Goal: Book appointment/travel/reservation

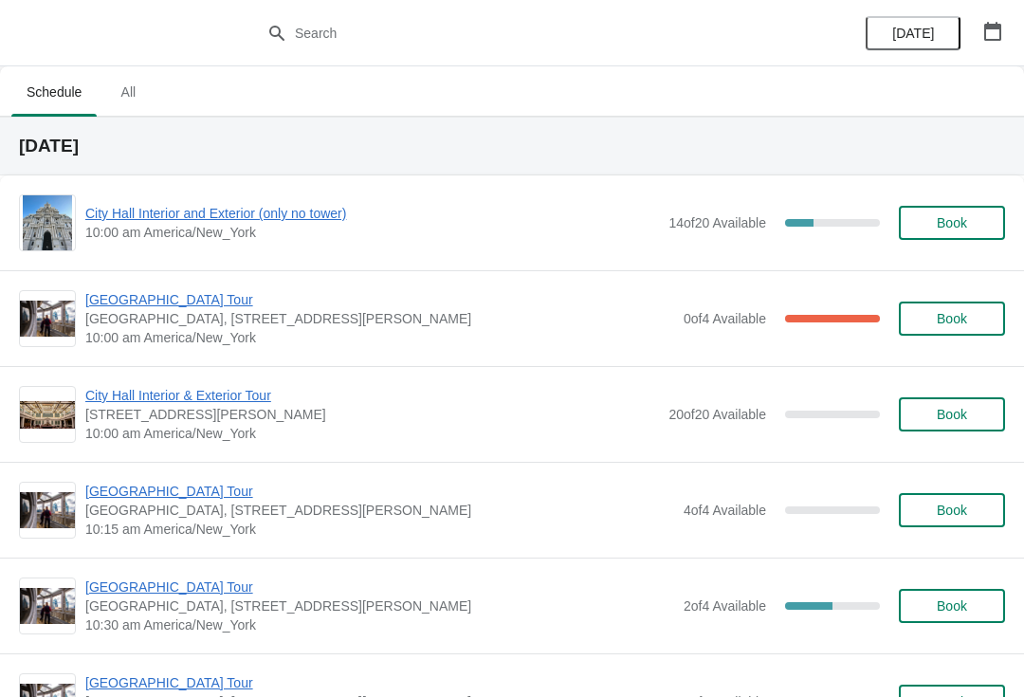
click at [216, 212] on span "City Hall Interior and Exterior (only no tower)" at bounding box center [372, 213] width 574 height 19
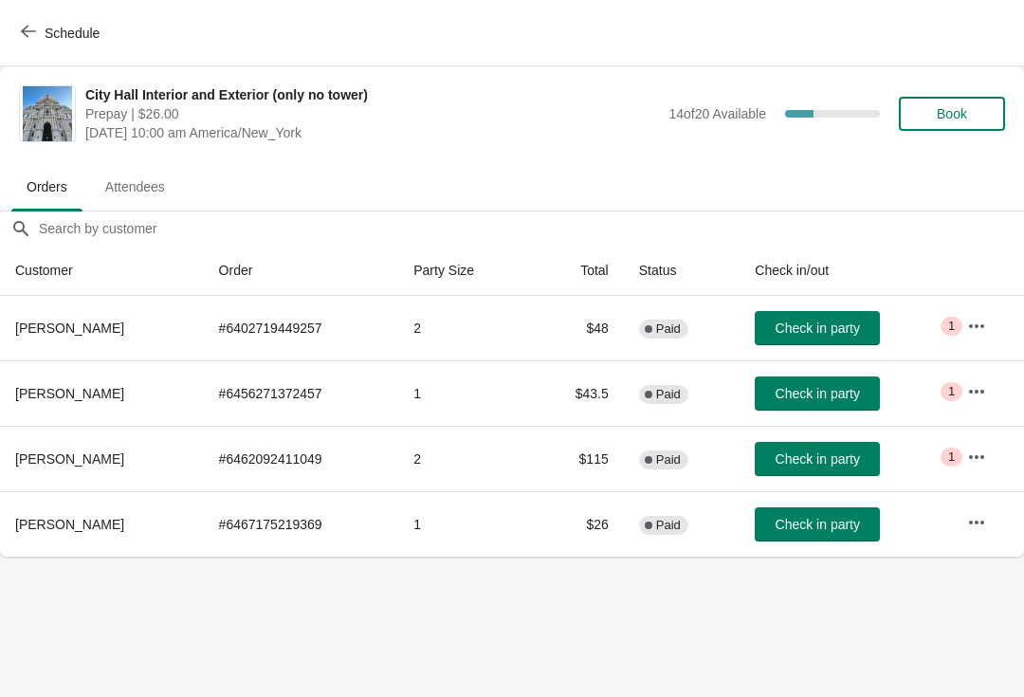
click at [843, 321] on span "Check in party" at bounding box center [818, 328] width 84 height 15
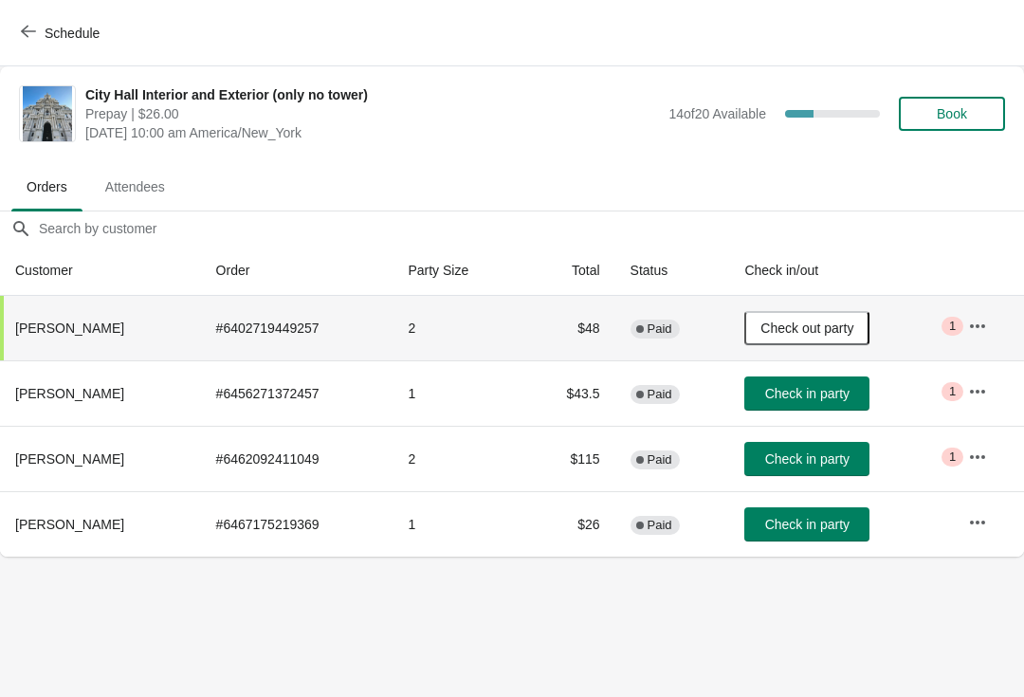
click at [806, 455] on span "Check in party" at bounding box center [807, 459] width 84 height 15
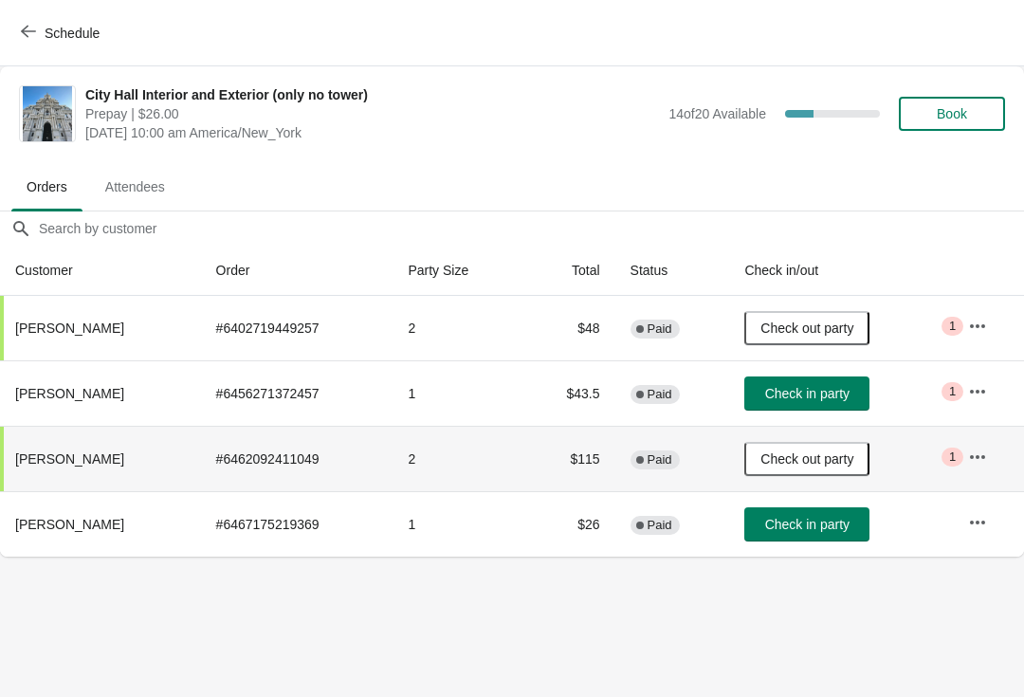
click at [31, 18] on button "Schedule" at bounding box center [61, 33] width 105 height 34
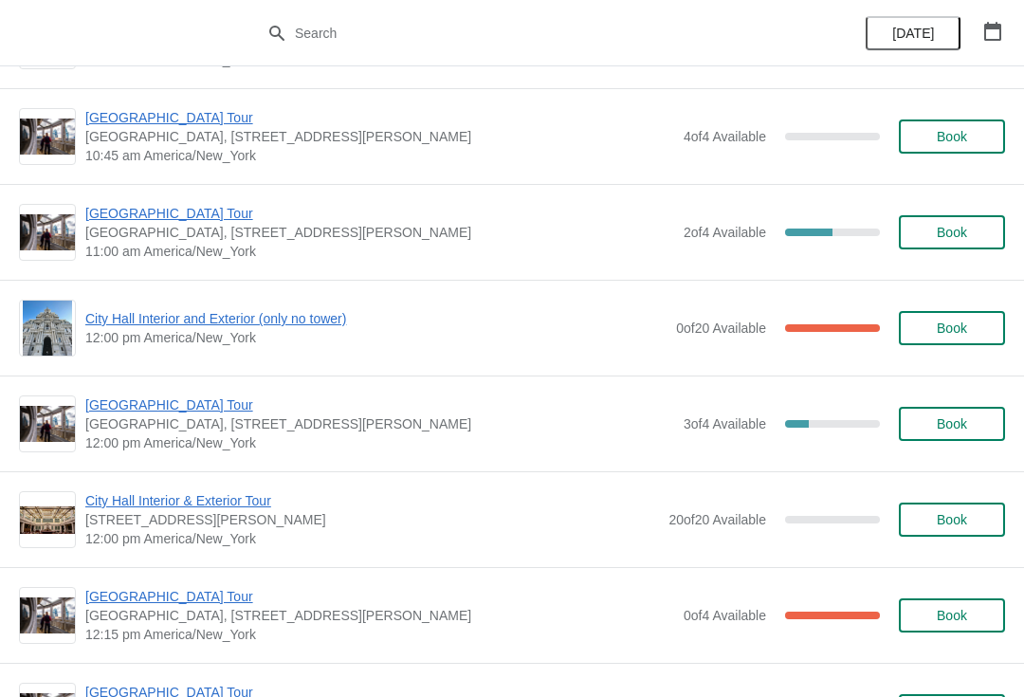
scroll to position [577, 0]
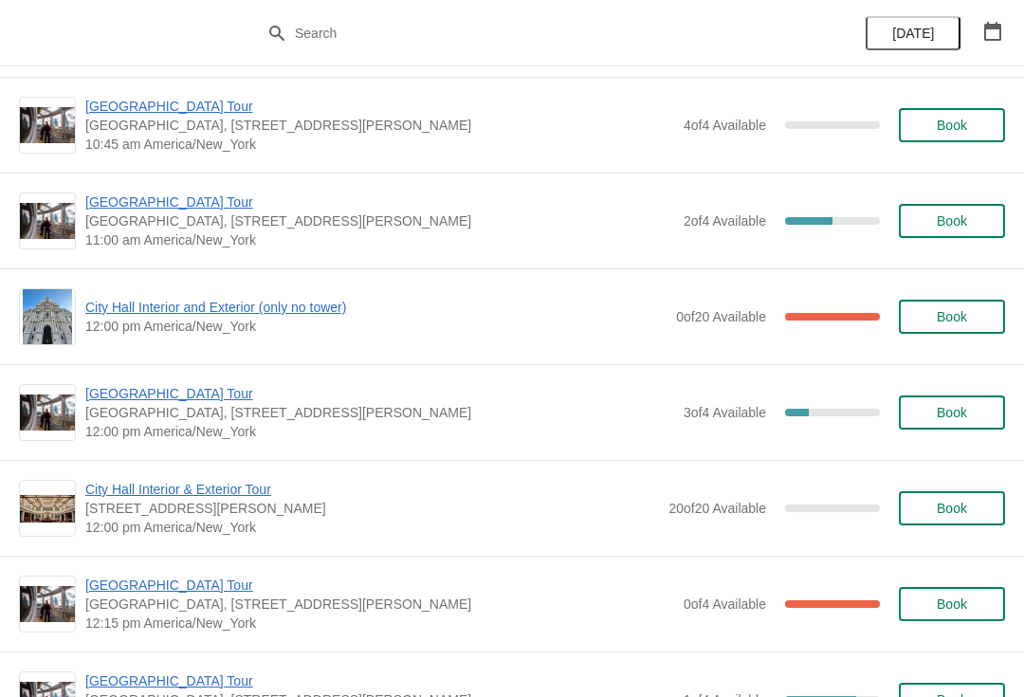
click at [164, 581] on span "[GEOGRAPHIC_DATA] Tour" at bounding box center [379, 585] width 589 height 19
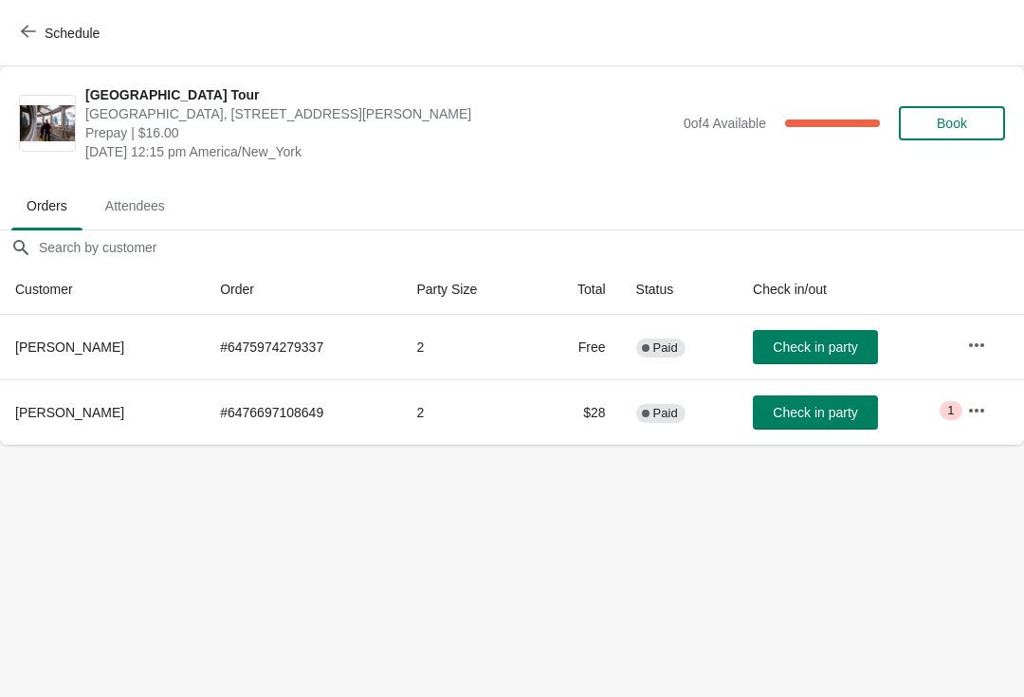
click at [801, 331] on button "Check in party" at bounding box center [815, 347] width 125 height 34
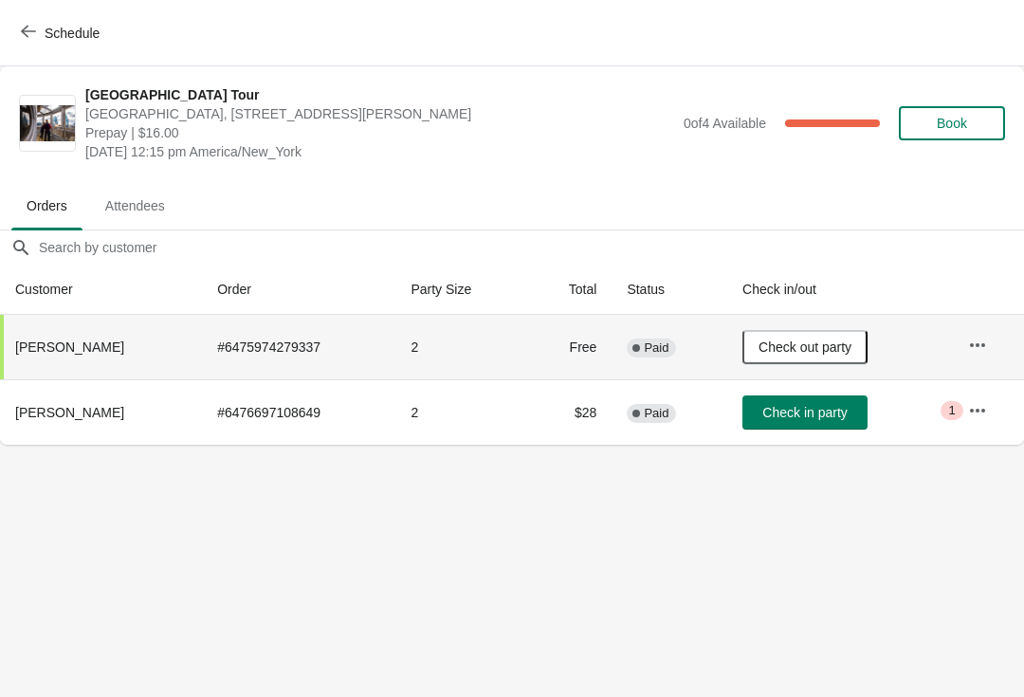
click at [31, 17] on button "Schedule" at bounding box center [61, 33] width 105 height 34
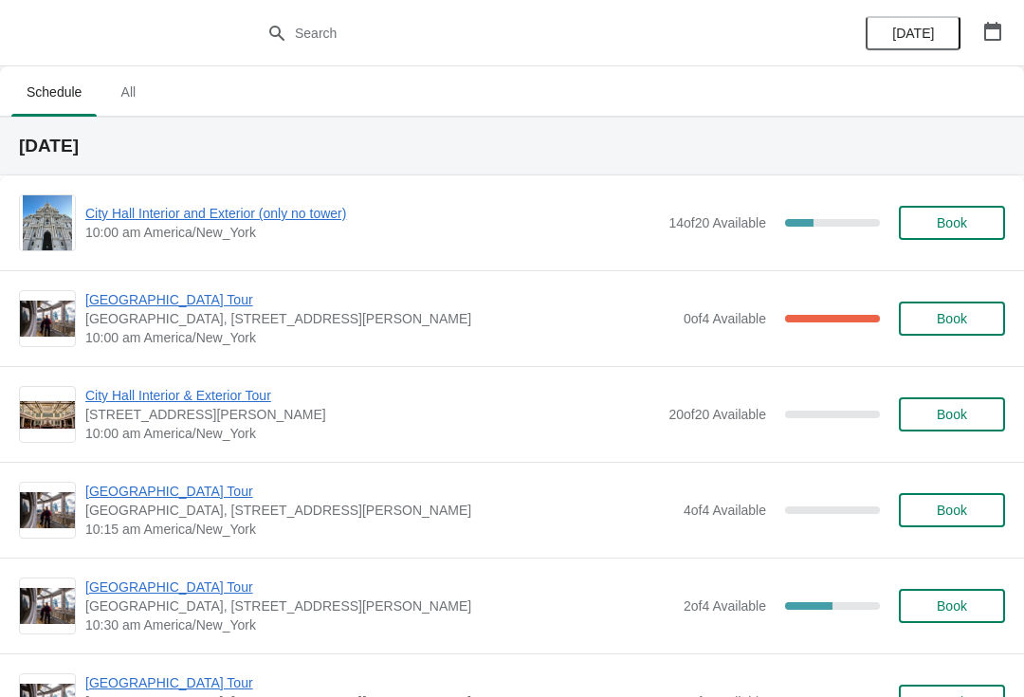
click at [192, 305] on span "[GEOGRAPHIC_DATA] Tour" at bounding box center [379, 299] width 589 height 19
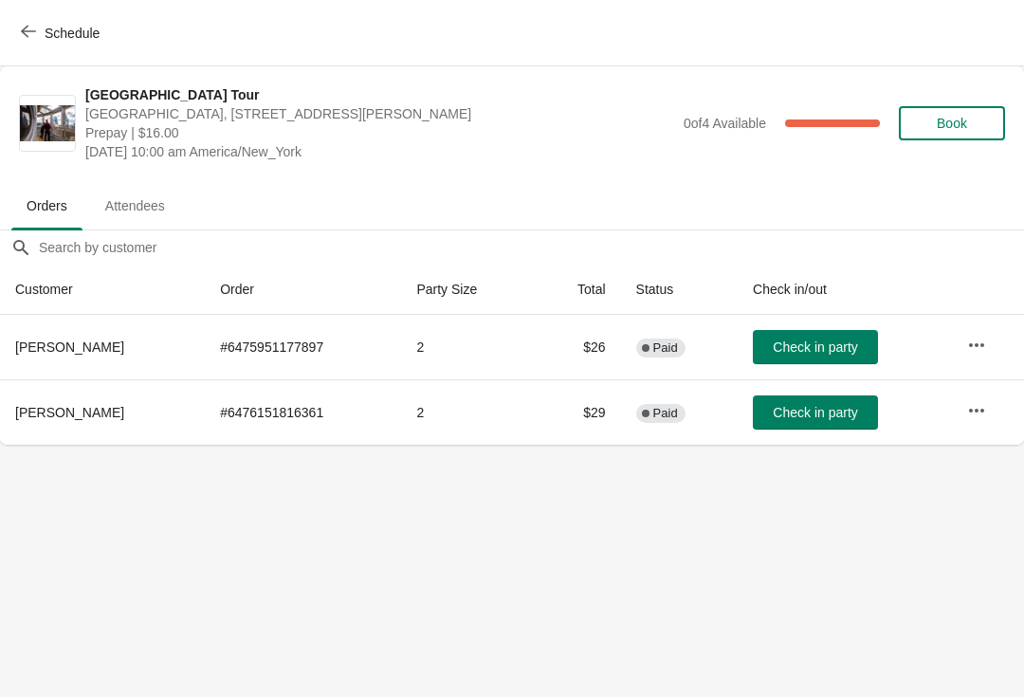
click at [800, 361] on button "Check in party" at bounding box center [815, 347] width 125 height 34
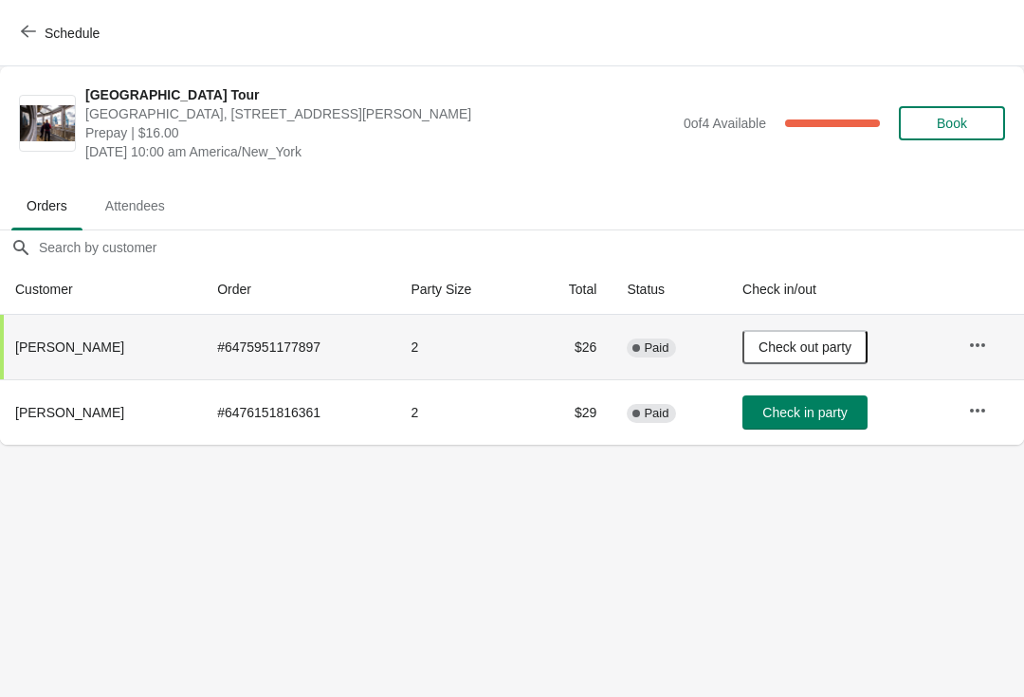
click at [797, 400] on button "Check in party" at bounding box center [805, 413] width 125 height 34
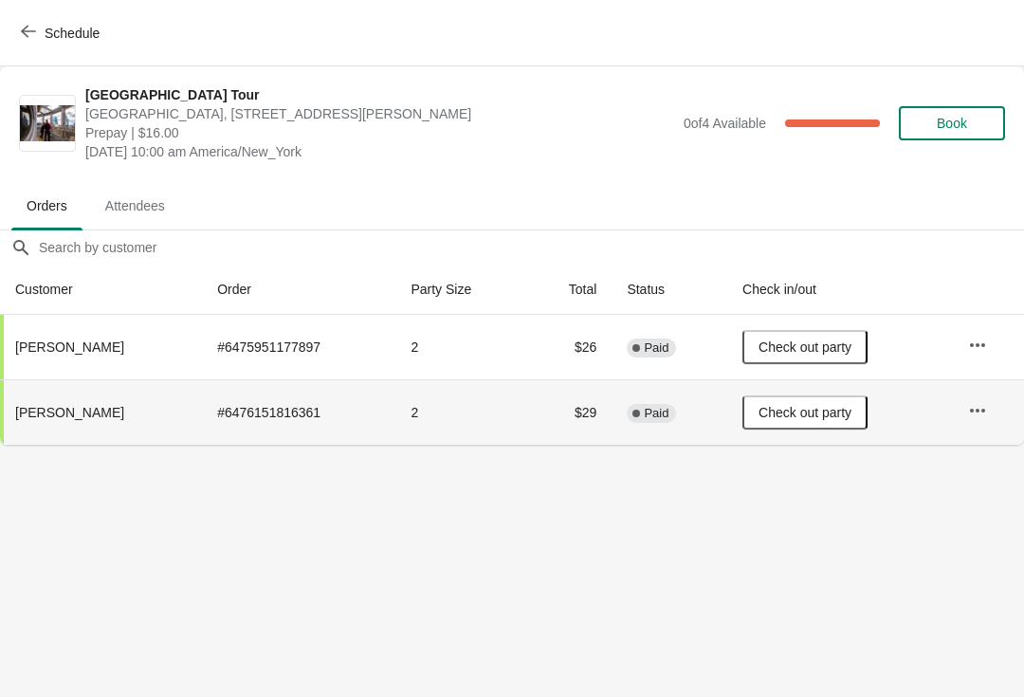
click at [32, 44] on button "Schedule" at bounding box center [61, 33] width 105 height 34
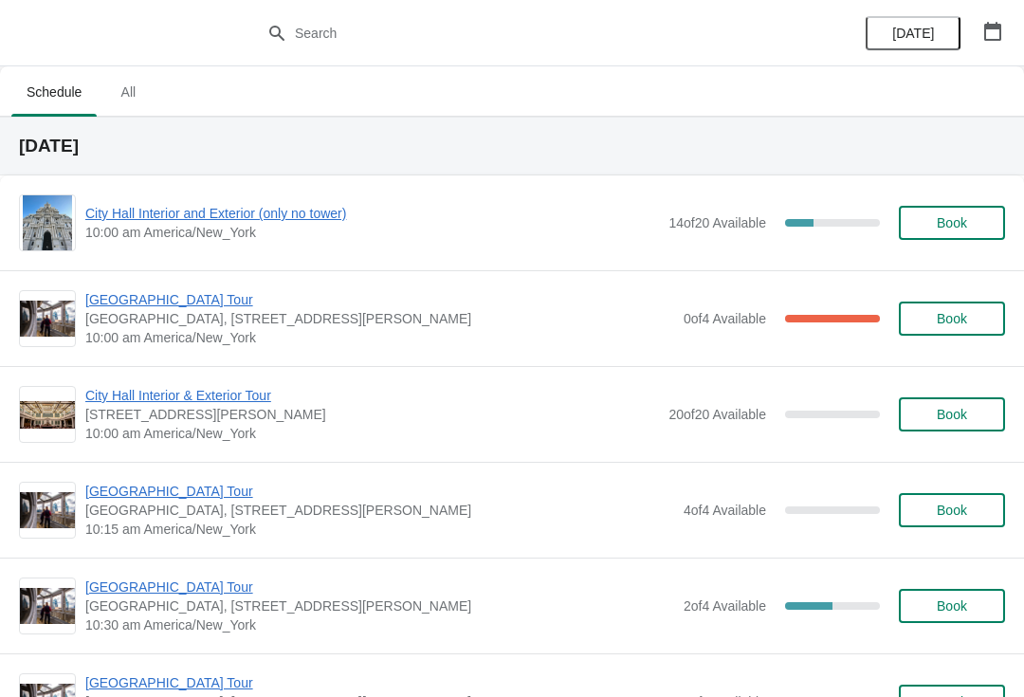
click at [959, 525] on button "Book" at bounding box center [952, 510] width 106 height 34
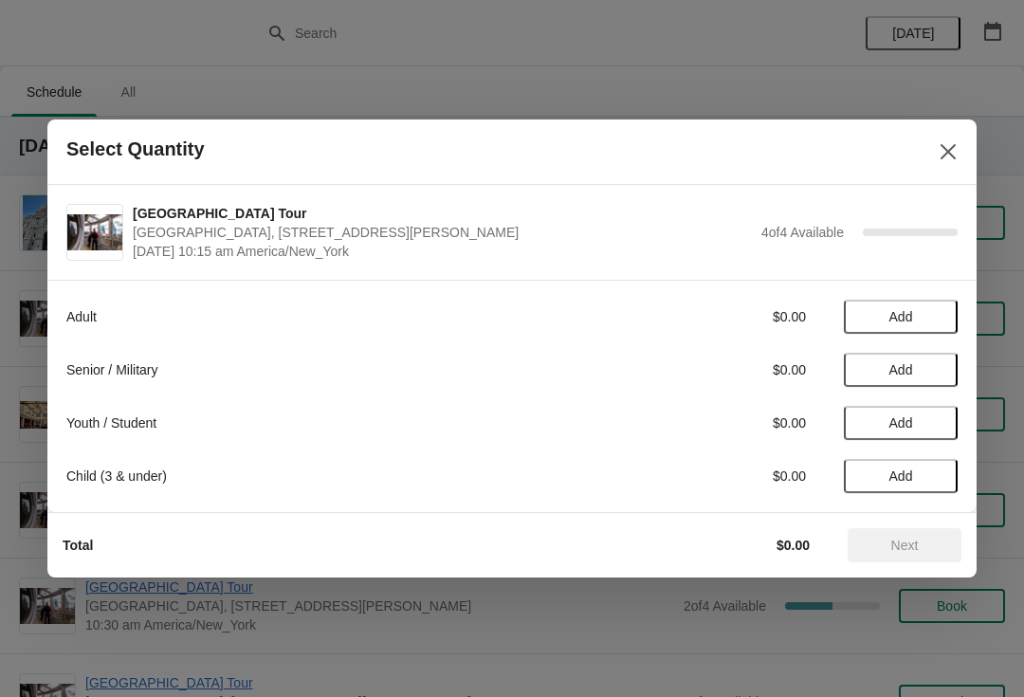
click at [925, 307] on button "Add" at bounding box center [901, 317] width 114 height 34
click at [931, 312] on icon at bounding box center [934, 317] width 20 height 20
click at [910, 552] on span "Next" at bounding box center [906, 545] width 28 height 15
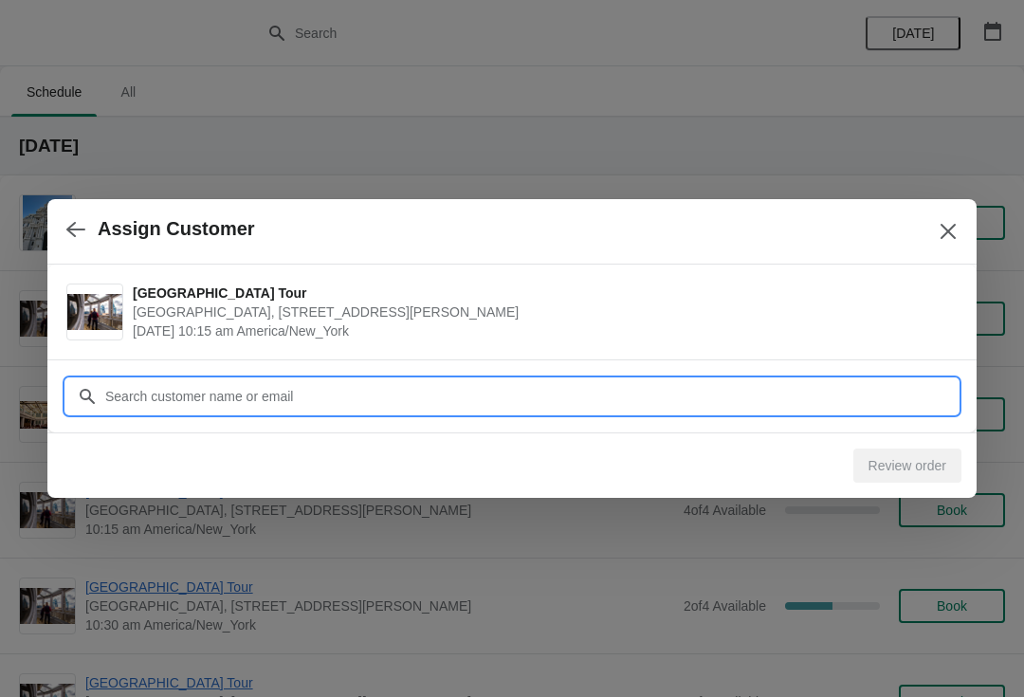
click at [231, 395] on input "Customer" at bounding box center [531, 396] width 854 height 34
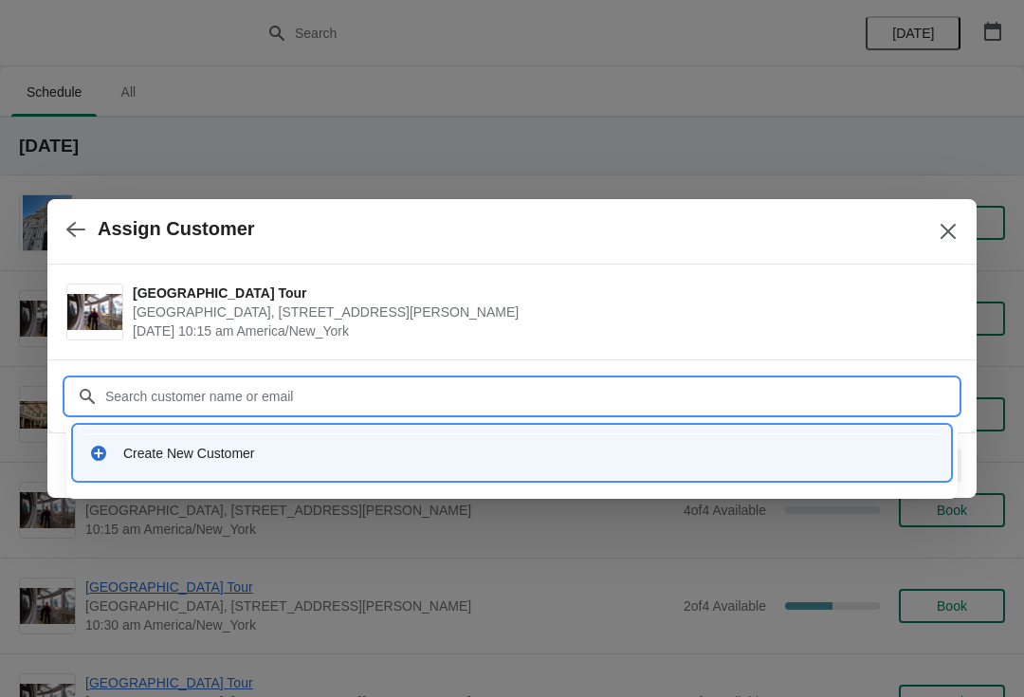
click at [242, 402] on input "Customer" at bounding box center [531, 396] width 854 height 34
click at [205, 455] on div "Create New Customer" at bounding box center [529, 453] width 812 height 19
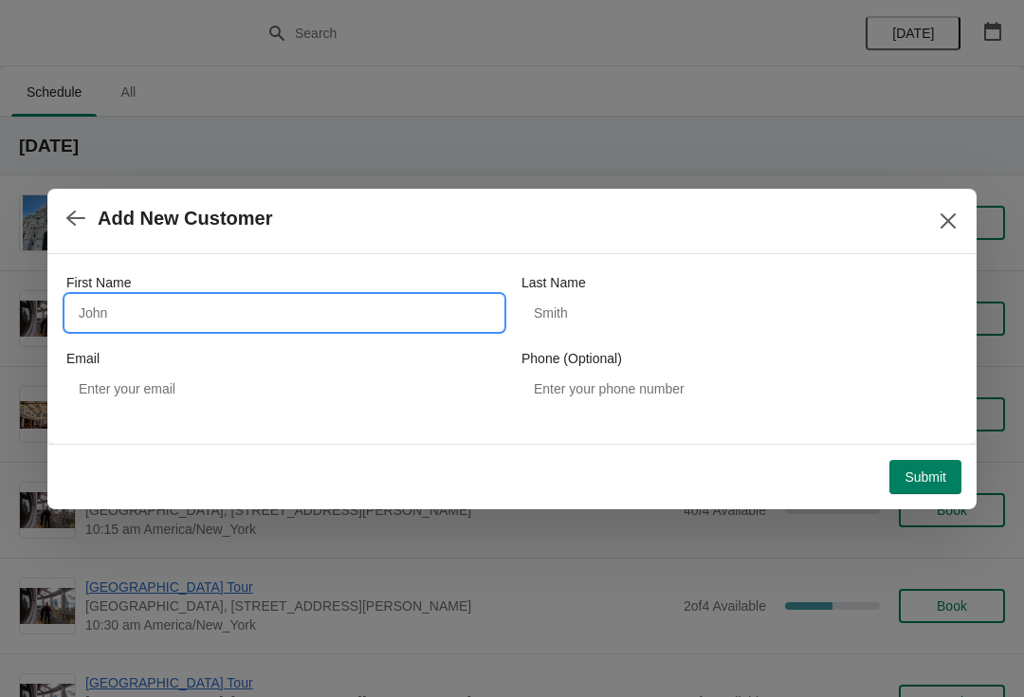
click at [314, 316] on input "First Name" at bounding box center [284, 313] width 436 height 34
type input "[PERSON_NAME]"
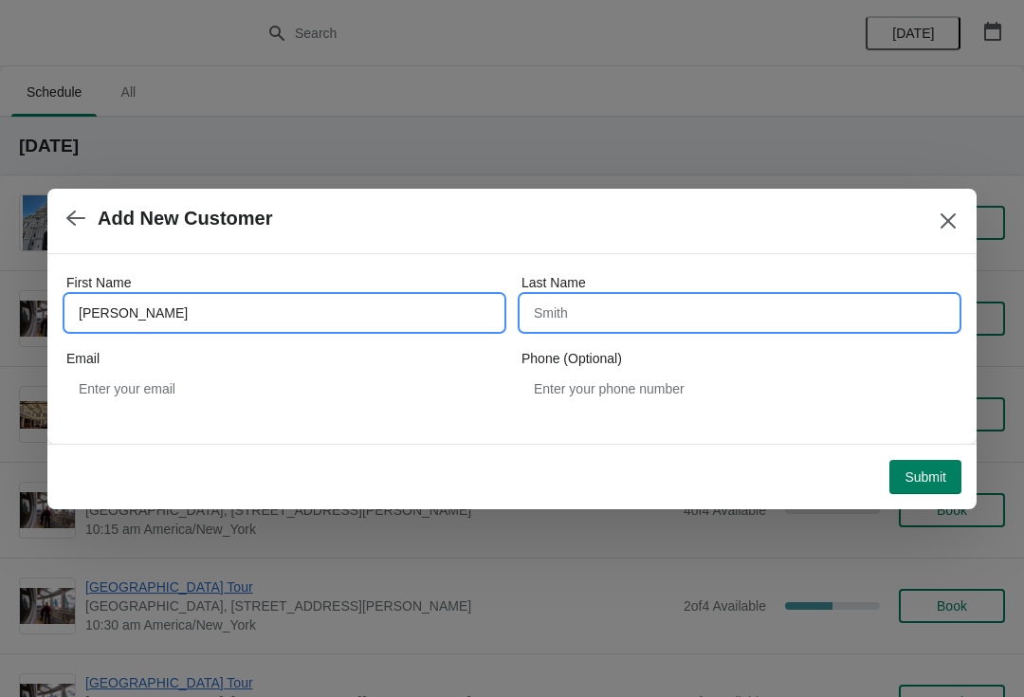
click at [621, 326] on input "Last Name" at bounding box center [740, 313] width 436 height 34
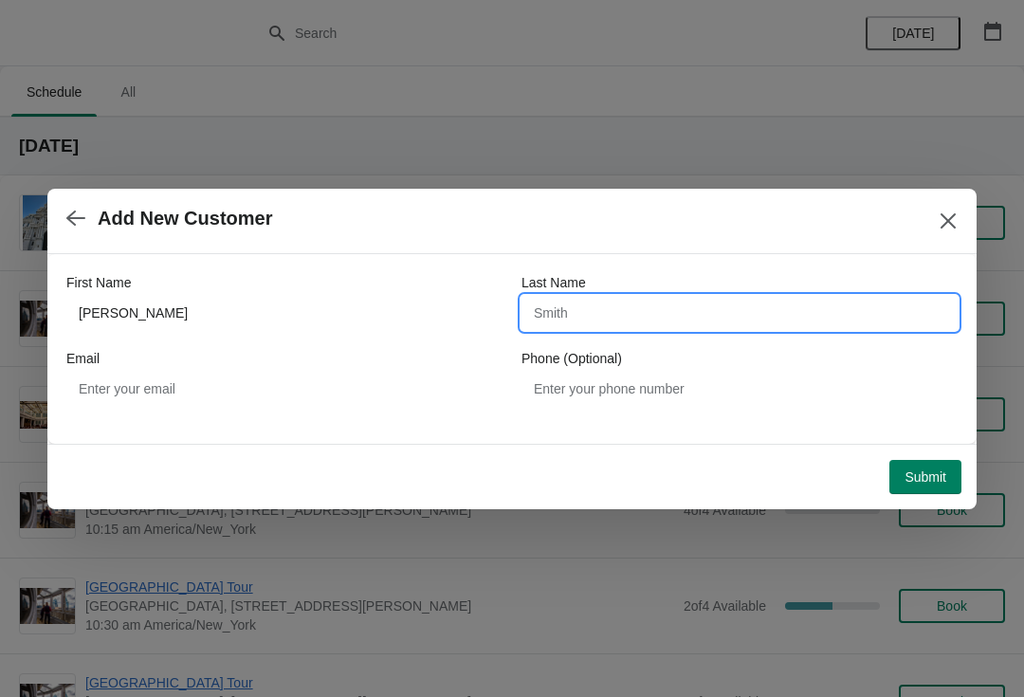
type input "k"
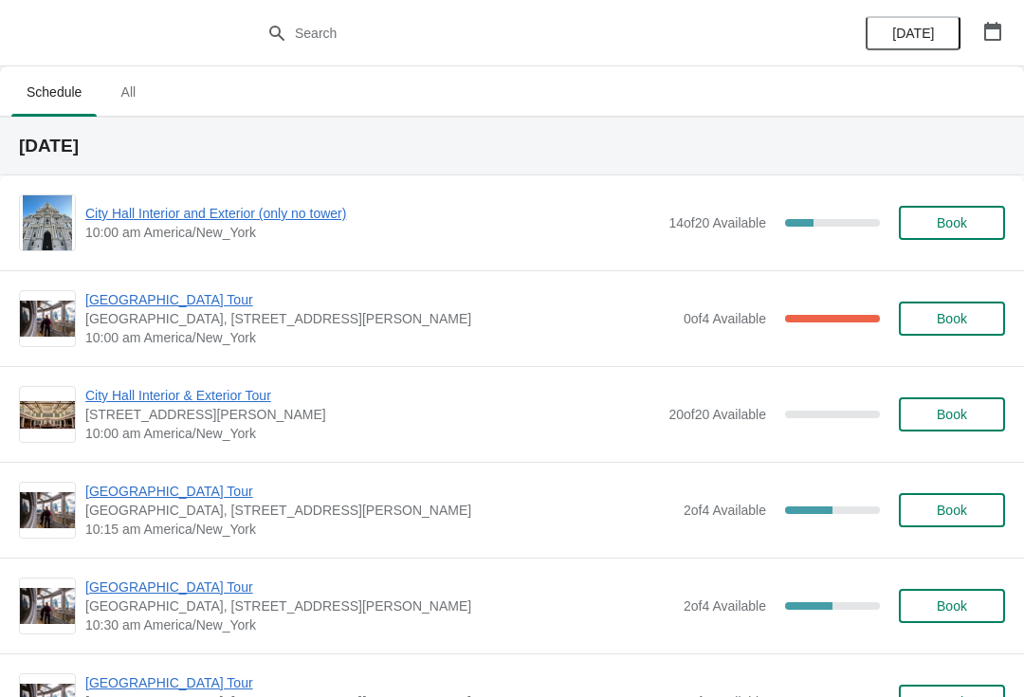
click at [173, 511] on span "[GEOGRAPHIC_DATA], [STREET_ADDRESS][PERSON_NAME]" at bounding box center [379, 510] width 589 height 19
click at [204, 490] on span "[GEOGRAPHIC_DATA] Tour" at bounding box center [379, 491] width 589 height 19
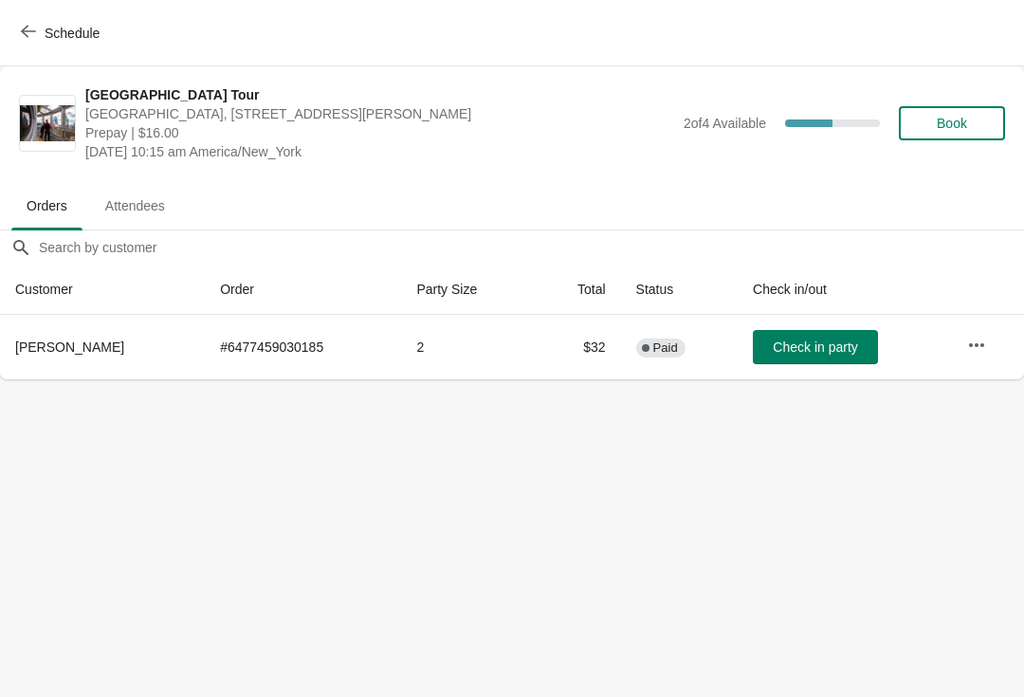
click at [796, 346] on span "Check in party" at bounding box center [815, 347] width 84 height 15
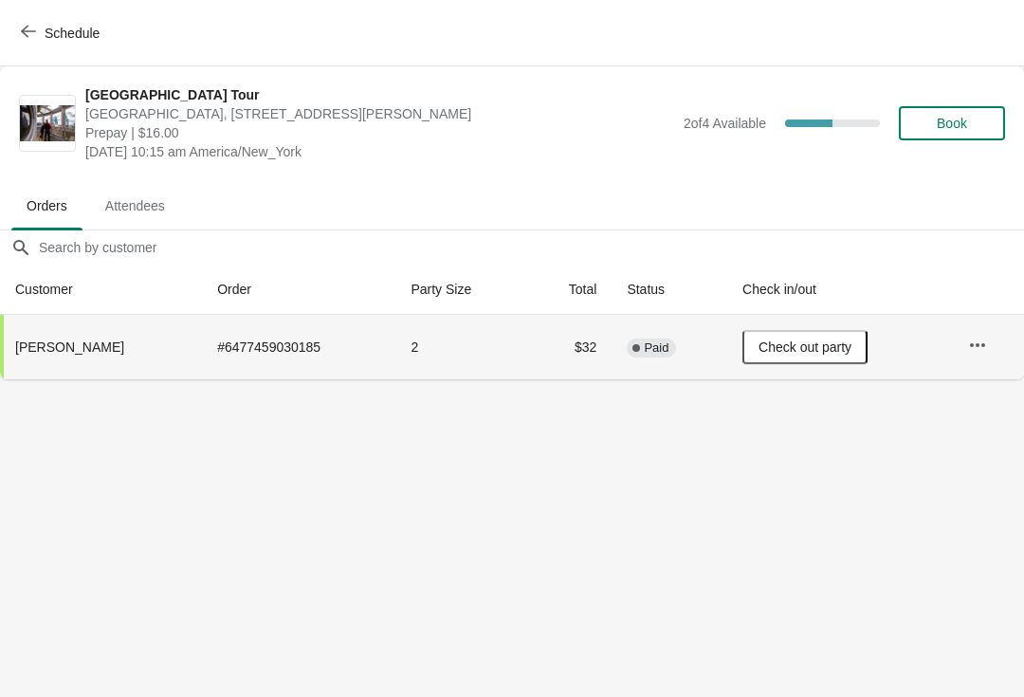
click at [36, 26] on span "Schedule" at bounding box center [62, 33] width 75 height 18
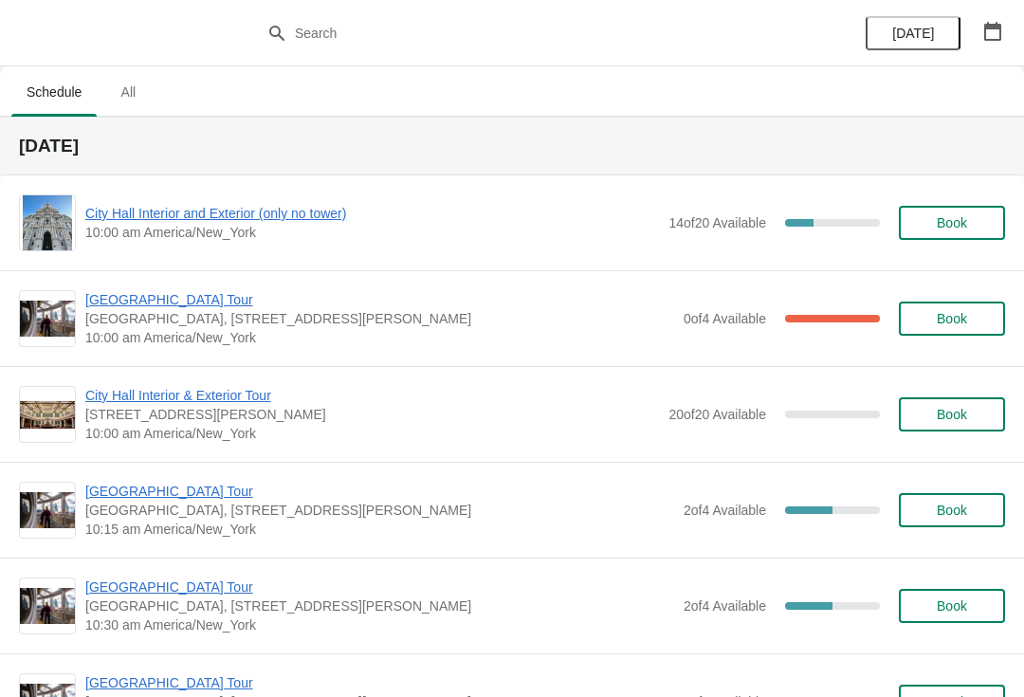
click at [241, 212] on span "City Hall Interior and Exterior (only no tower)" at bounding box center [372, 213] width 574 height 19
